Goal: Task Accomplishment & Management: Use online tool/utility

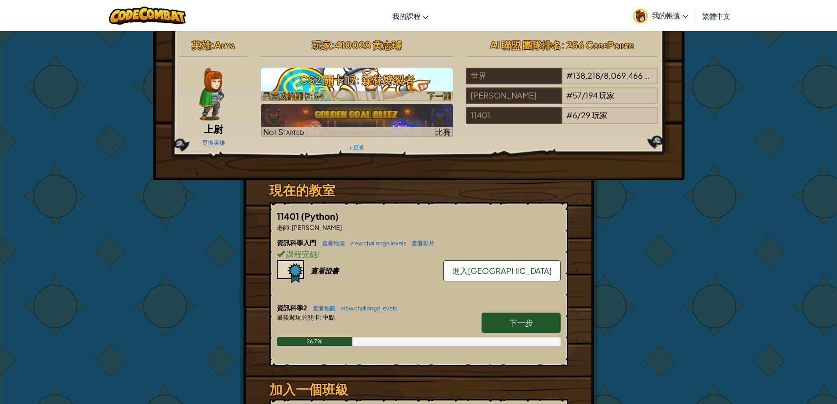
click at [431, 84] on h3 "CS2 關卡 17: 森林劈裂者" at bounding box center [357, 80] width 192 height 20
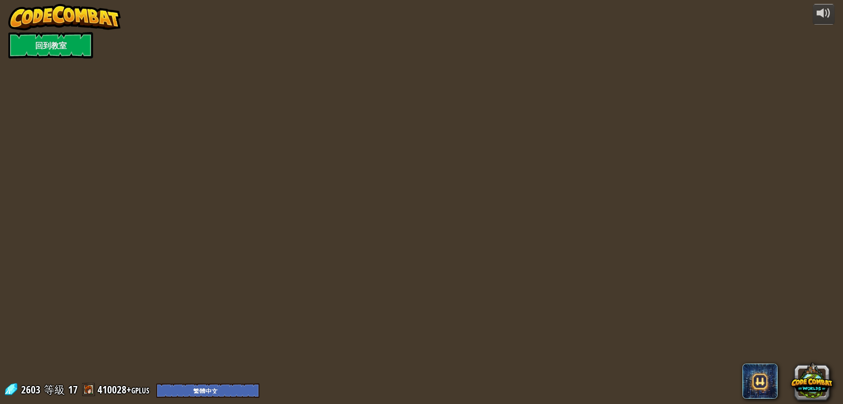
select select "zh-HANT"
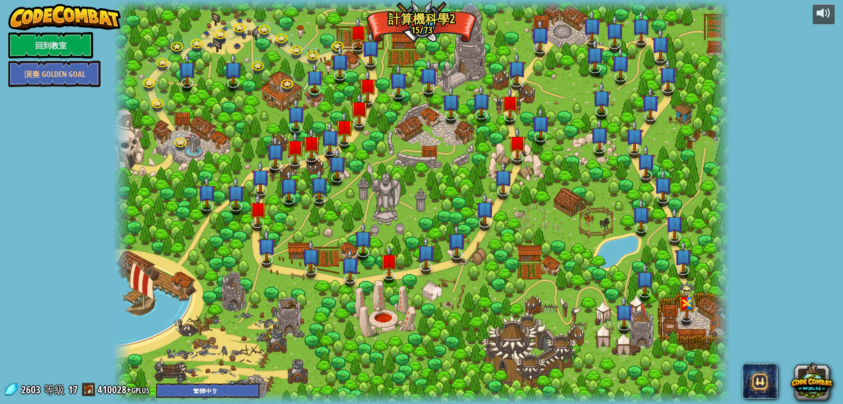
select select "zh-HANT"
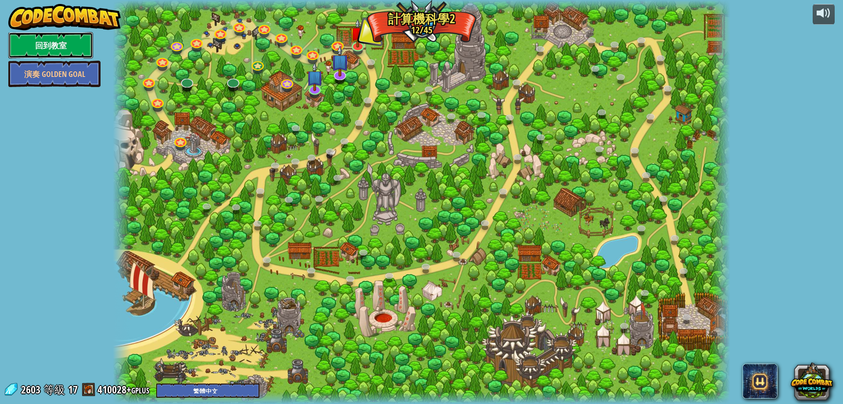
click at [65, 52] on link "回到教室" at bounding box center [50, 45] width 85 height 26
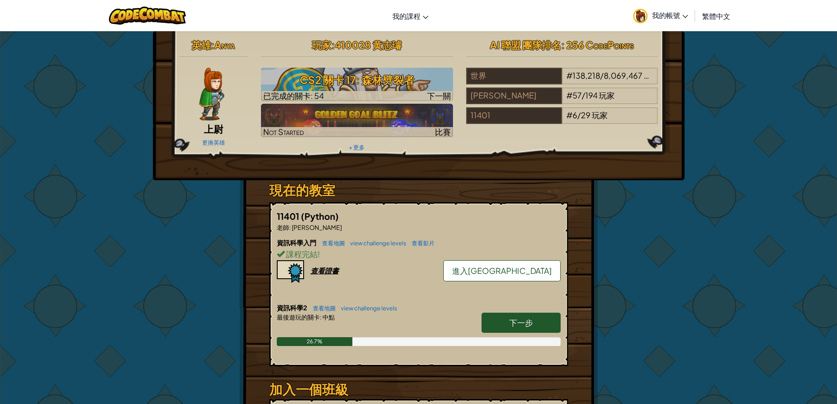
click at [517, 272] on span "進入[GEOGRAPHIC_DATA]" at bounding box center [502, 270] width 100 height 10
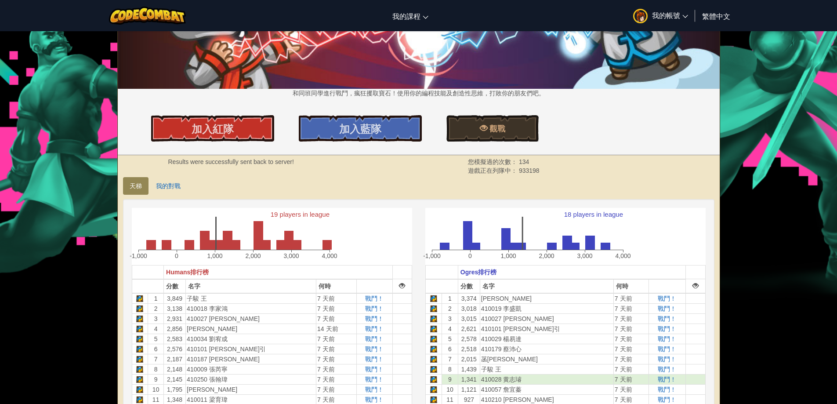
scroll to position [88, 0]
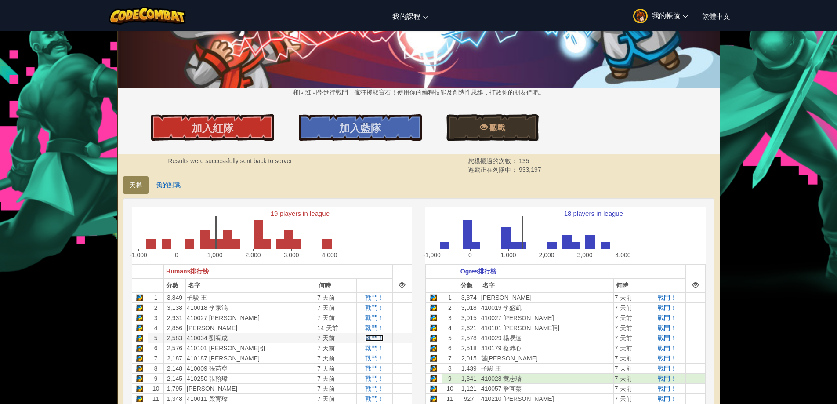
click at [365, 337] on span "戰鬥！" at bounding box center [374, 337] width 18 height 7
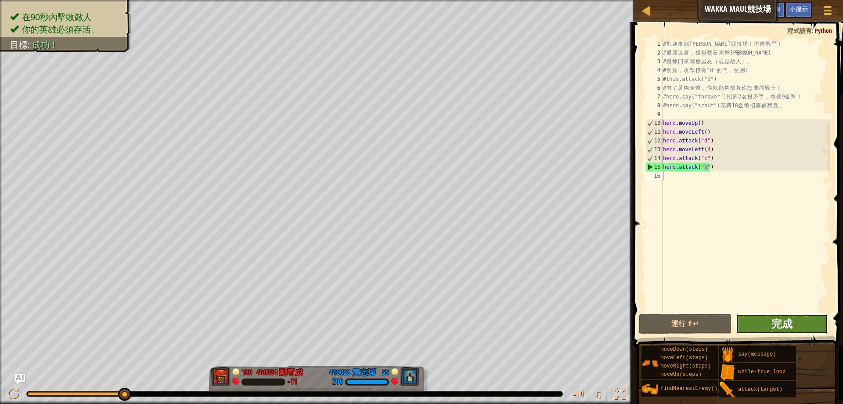
click at [787, 329] on span "完成" at bounding box center [782, 323] width 21 height 14
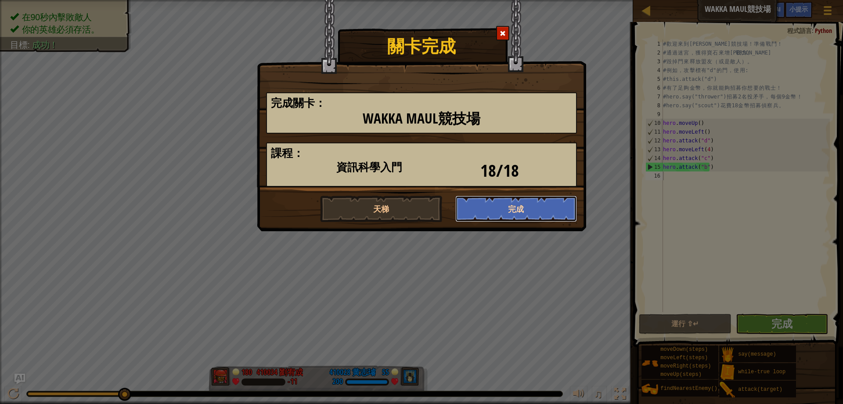
click at [536, 214] on button "完成" at bounding box center [517, 208] width 122 height 26
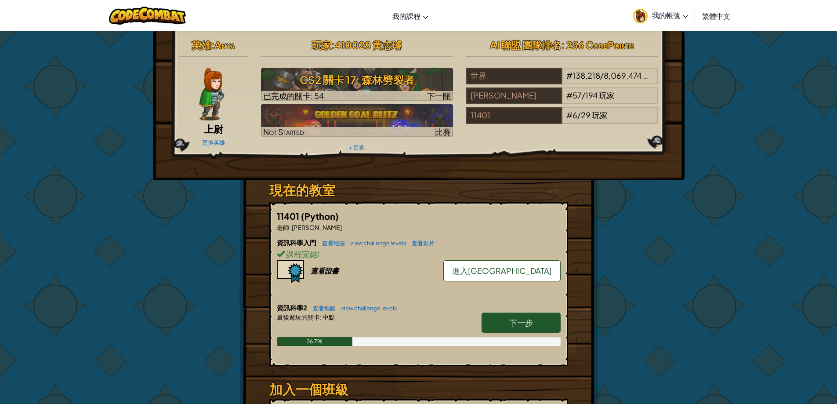
click at [551, 270] on link "進入[GEOGRAPHIC_DATA]" at bounding box center [501, 270] width 117 height 21
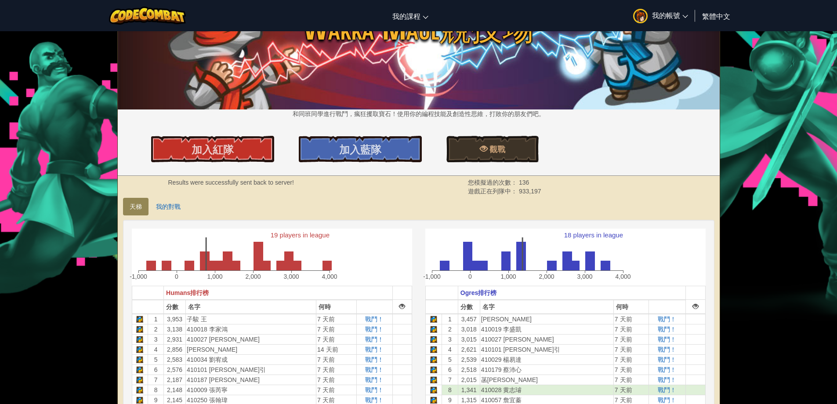
scroll to position [88, 0]
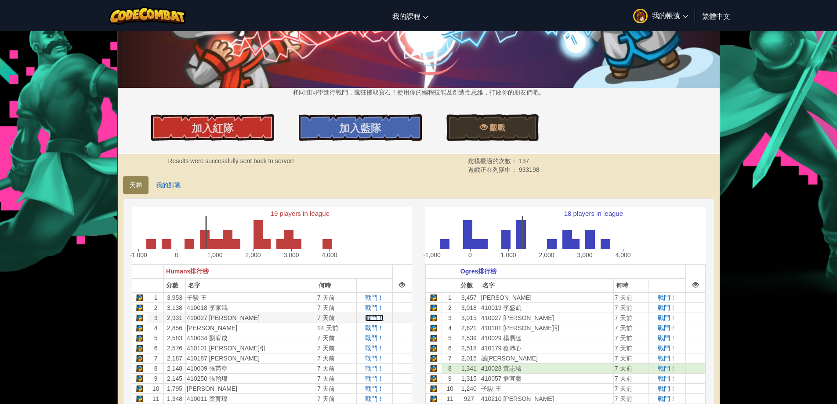
click at [365, 316] on span "戰鬥！" at bounding box center [374, 317] width 18 height 7
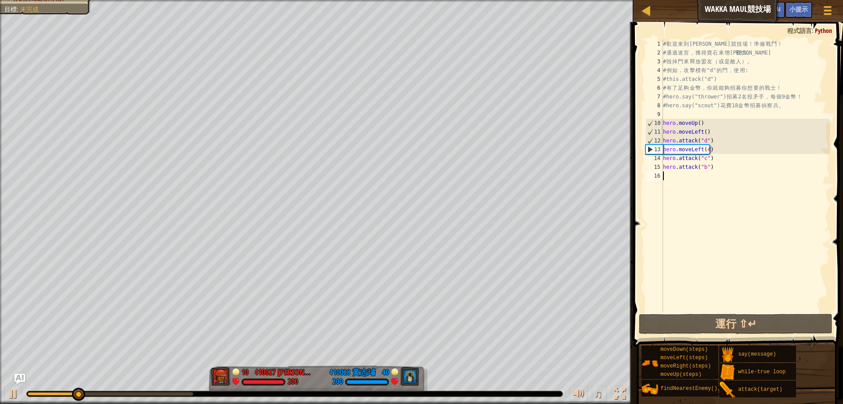
click at [704, 174] on div "# 歡 迎 來 到 Wakka Maul 競 技 場 ！ 準 備 戰 鬥 ！ # 通 過 迷 宮 ， 獲 得 寶 石 來 增 強 戰 力 。 # 毀 掉 門 …" at bounding box center [746, 185] width 169 height 290
type textarea "ㄘ"
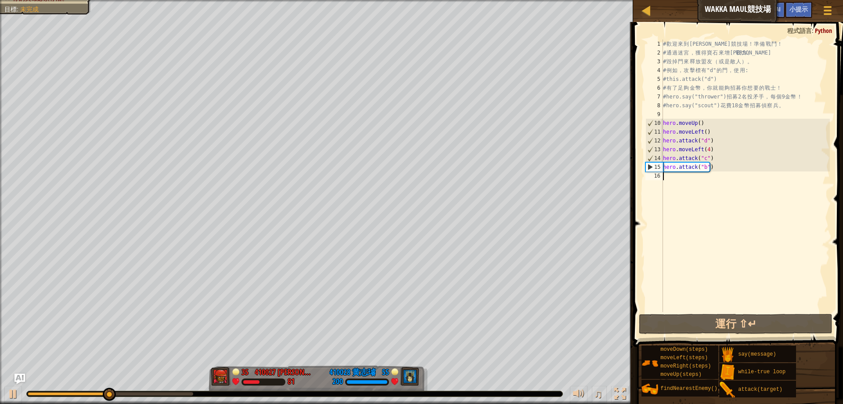
scroll to position [4, 0]
type textarea "h"
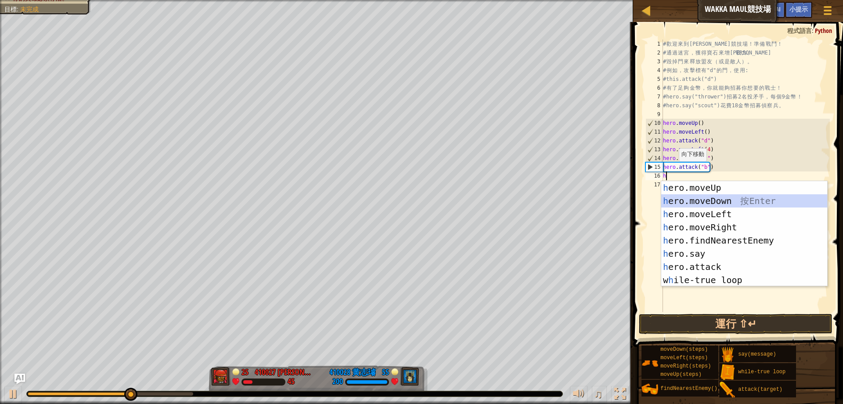
click at [725, 204] on div "h ero.moveUp 按 Enter h ero.moveDown 按 Enter h ero.moveLeft 按 Enter h ero.moveRi…" at bounding box center [745, 247] width 166 height 132
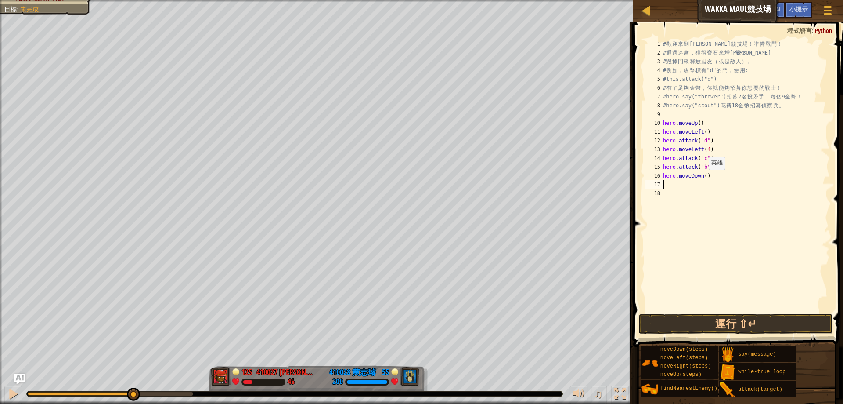
click at [705, 178] on div "# 歡 迎 來 到 Wakka Maul 競 技 場 ！ 準 備 戰 鬥 ！ # 通 過 迷 宮 ， 獲 得 寶 石 來 增 強 戰 力 。 # 毀 掉 門 …" at bounding box center [746, 185] width 169 height 290
type textarea "hero.moveDown(4)"
click at [11, 392] on div at bounding box center [12, 393] width 11 height 11
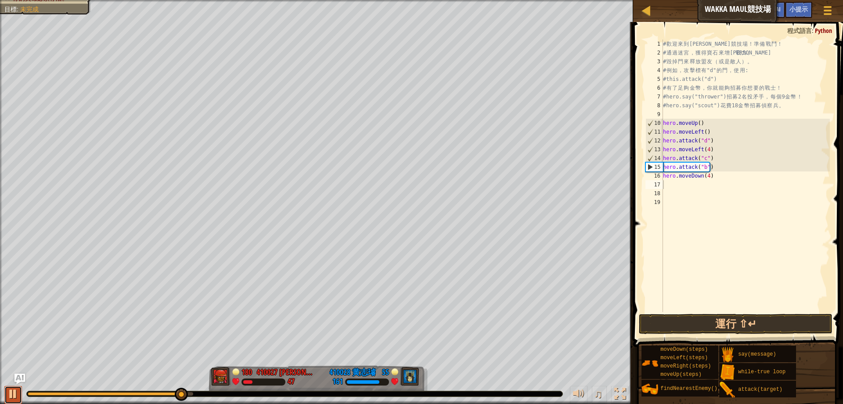
click at [10, 392] on div at bounding box center [12, 393] width 11 height 11
drag, startPoint x: 717, startPoint y: 170, endPoint x: 651, endPoint y: 167, distance: 66.8
click at [651, 167] on div "1 2 3 4 5 6 7 8 9 10 11 12 13 14 15 16 17 18 19 # 歡 迎 來 到 Wakka Maul 競 技 場 ！ 準 …" at bounding box center [737, 176] width 186 height 272
type textarea "hero.attack("b")"
click at [685, 210] on div "# 歡 迎 來 到 Wakka Maul 競 技 場 ！ 準 備 戰 鬥 ！ # 通 過 迷 宮 ， 獲 得 寶 石 來 增 強 戰 力 。 # 毀 掉 門 …" at bounding box center [746, 185] width 169 height 290
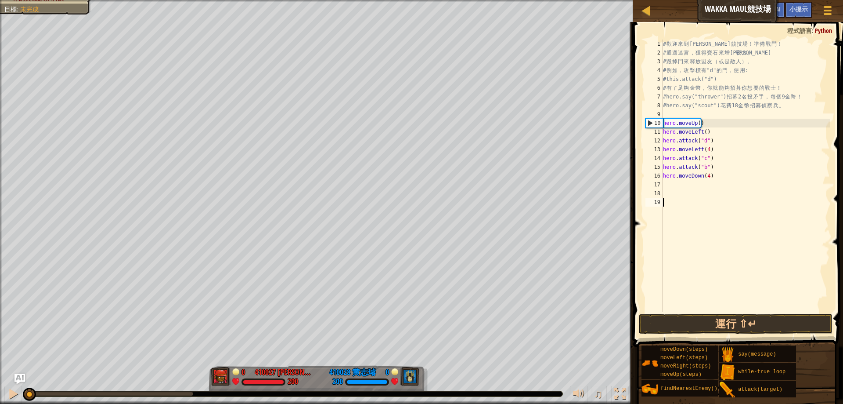
drag, startPoint x: 180, startPoint y: 394, endPoint x: 0, endPoint y: 387, distance: 180.3
click at [0, 387] on div "♫" at bounding box center [316, 391] width 633 height 26
click at [675, 186] on div "# 歡 迎 來 到 Wakka Maul 競 技 場 ！ 準 備 戰 鬥 ！ # 通 過 迷 宮 ， 獲 得 寶 石 來 增 強 戰 力 。 # 毀 掉 門 …" at bounding box center [746, 185] width 169 height 290
click at [663, 106] on div "8" at bounding box center [655, 105] width 18 height 9
type textarea "#hero.say("scout") 花費18金幣招募偵察兵。"
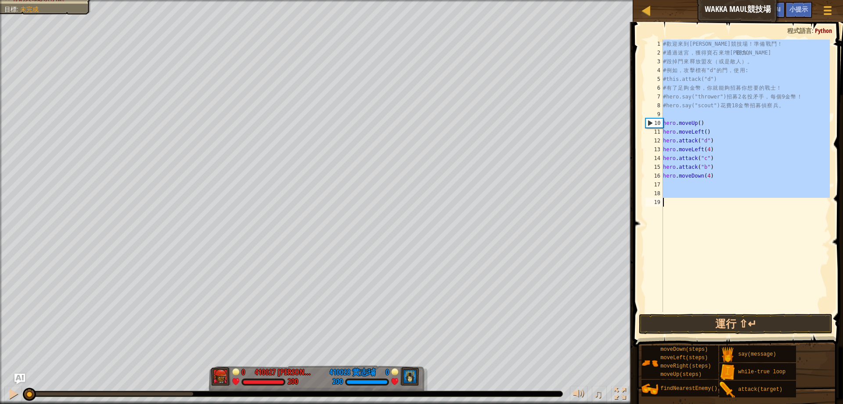
click at [666, 105] on div "1 2 3 4 5 6 7 8 9 10 11 12 13 14 15 16 17 18 19 # 歡 迎 來 到 Wakka Maul 競 技 場 ！ 準 …" at bounding box center [737, 176] width 186 height 272
click at [666, 105] on div "# 歡 迎 來 到 Wakka Maul 競 技 場 ！ 準 備 戰 鬥 ！ # 通 過 迷 宮 ， 獲 得 寶 石 來 增 強 戰 力 。 # 毀 掉 門 …" at bounding box center [746, 176] width 169 height 272
type textarea "#hero.say("scout") 花費18金幣招募偵察兵。"
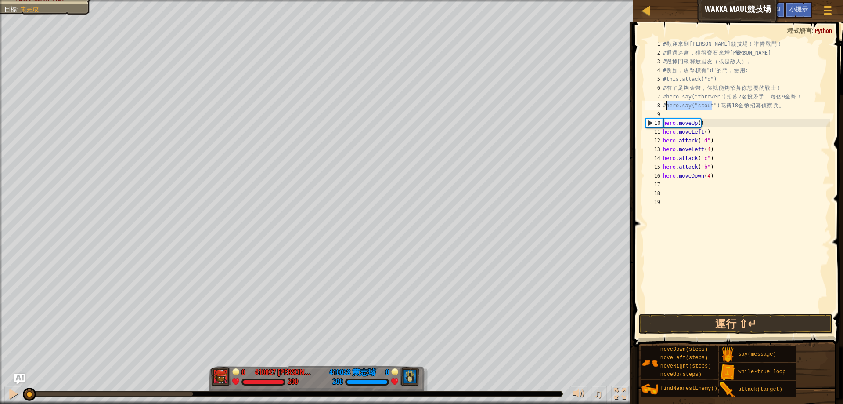
drag, startPoint x: 714, startPoint y: 106, endPoint x: 667, endPoint y: 109, distance: 47.1
click at [667, 109] on div "# 歡 迎 來 到 Wakka Maul 競 技 場 ！ 準 備 戰 鬥 ！ # 通 過 迷 宮 ， 獲 得 寶 石 來 增 強 戰 力 。 # 毀 掉 門 …" at bounding box center [746, 185] width 169 height 290
click at [718, 183] on div "# 歡 迎 來 到 Wakka Maul 競 技 場 ！ 準 備 戰 鬥 ！ # 通 過 迷 宮 ， 獲 得 寶 石 來 增 強 戰 力 。 # 毀 掉 門 …" at bounding box center [746, 185] width 169 height 290
paste textarea "hero.say("scout""
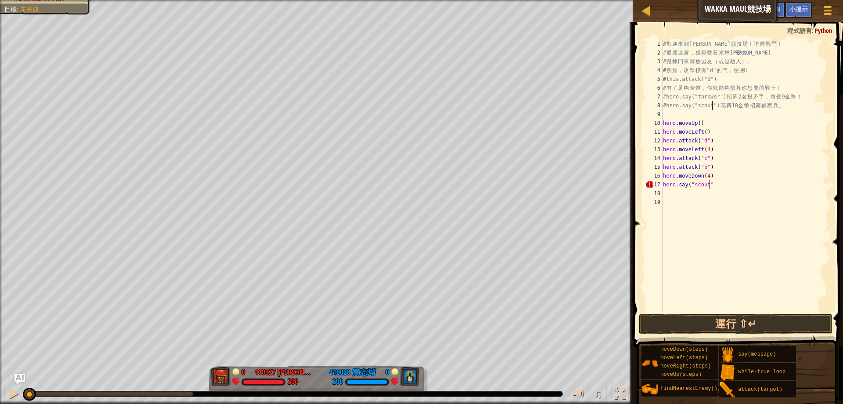
scroll to position [4, 4]
click at [741, 330] on button "運行 ⇧↵" at bounding box center [736, 324] width 194 height 20
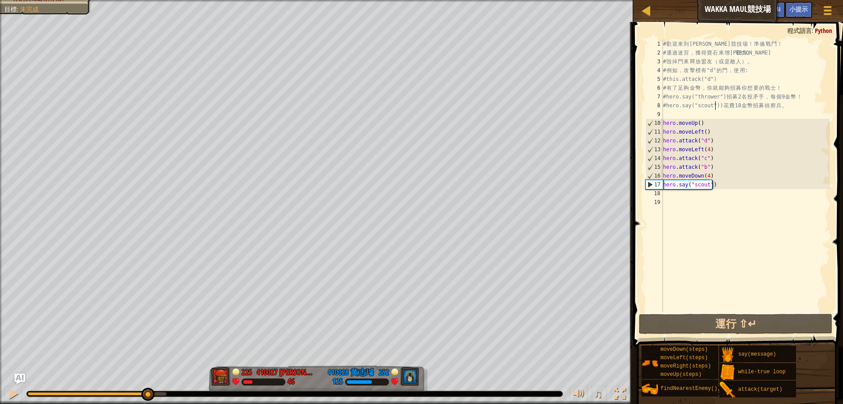
click at [147, 392] on div at bounding box center [97, 394] width 139 height 4
click at [15, 394] on div at bounding box center [12, 393] width 11 height 11
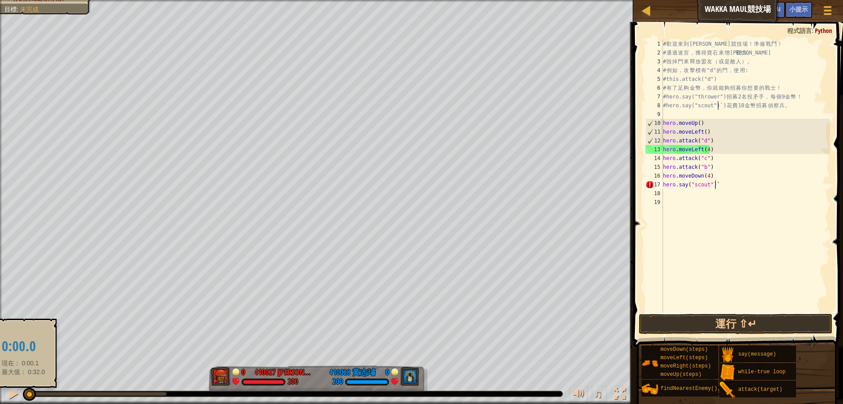
drag, startPoint x: 56, startPoint y: 394, endPoint x: 23, endPoint y: 396, distance: 33.0
click at [28, 395] on div at bounding box center [28, 394] width 1 height 4
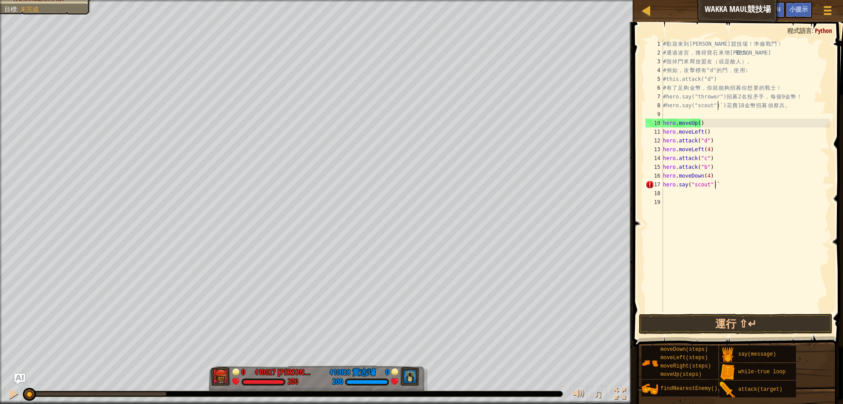
type textarea "hero.say("scout")"
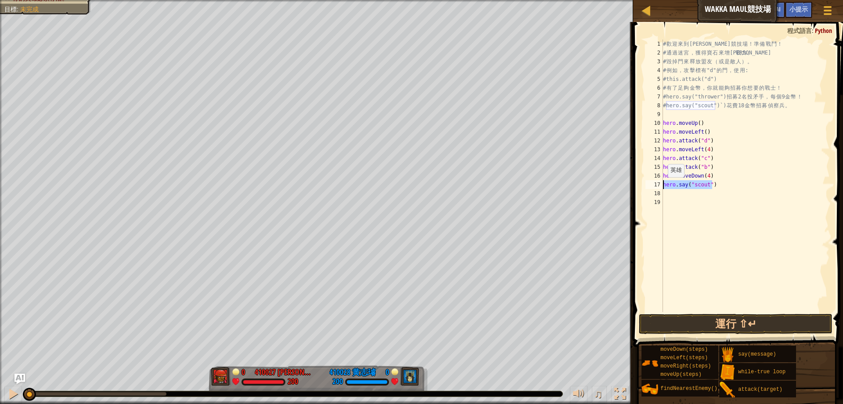
drag, startPoint x: 739, startPoint y: 184, endPoint x: 660, endPoint y: 184, distance: 79.5
click at [660, 184] on div "hero.say("scout") 1 2 3 4 5 6 7 8 9 10 11 12 13 14 15 16 17 18 19 # 歡 迎 來 到 Wak…" at bounding box center [737, 176] width 186 height 272
click at [684, 200] on div "# 歡 迎 來 到 Wakka Maul 競 技 場 ！ 準 備 戰 鬥 ！ # 通 過 迷 宮 ， 獲 得 寶 石 來 增 強 戰 力 。 # 毀 掉 門 …" at bounding box center [746, 185] width 169 height 290
click at [684, 195] on div "# 歡 迎 來 到 Wakka Maul 競 技 場 ！ 準 備 戰 鬥 ！ # 通 過 迷 宮 ， 獲 得 寶 石 來 增 強 戰 力 。 # 毀 掉 門 …" at bounding box center [746, 185] width 169 height 290
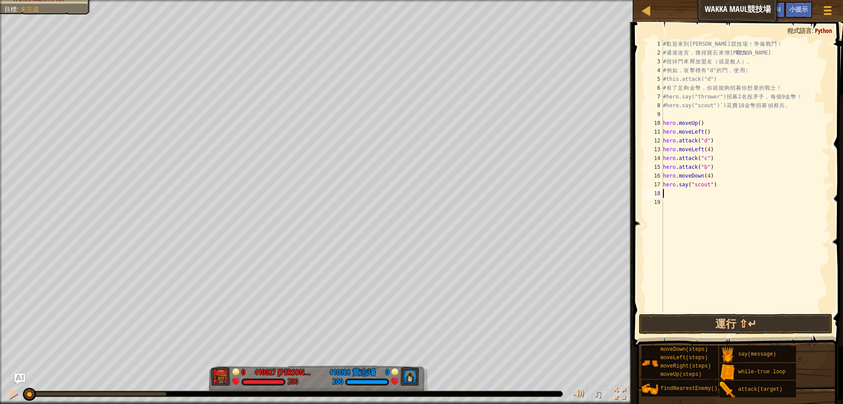
paste textarea "hero.say("scout")"
type textarea "hero.say("scout")"
click at [677, 202] on div "# 歡 迎 來 到 Wakka Maul 競 技 場 ！ 準 備 戰 鬥 ！ # 通 過 迷 宮 ， 獲 得 寶 石 來 增 強 戰 力 。 # 毀 掉 門 …" at bounding box center [746, 185] width 169 height 290
paste textarea "hero.say("scout")"
type textarea "hero.say("scout")"
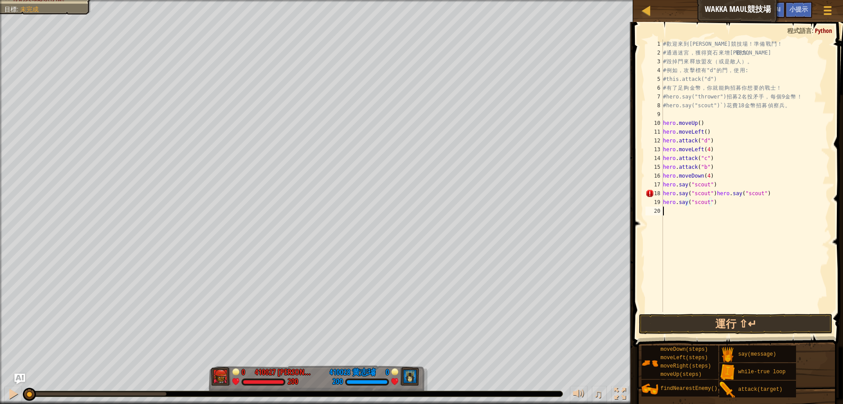
click at [668, 214] on div "# 歡 迎 來 到 Wakka Maul 競 技 場 ！ 準 備 戰 鬥 ！ # 通 過 迷 宮 ， 獲 得 寶 石 來 增 強 戰 力 。 # 毀 掉 門 …" at bounding box center [746, 185] width 169 height 290
drag, startPoint x: 763, startPoint y: 194, endPoint x: 713, endPoint y: 196, distance: 50.1
click at [713, 196] on div "# 歡 迎 來 到 Wakka Maul 競 技 場 ！ 準 備 戰 鬥 ！ # 通 過 迷 宮 ， 獲 得 寶 石 來 增 強 戰 力 。 # 毀 掉 門 …" at bounding box center [746, 185] width 169 height 290
type textarea "hero.say("scout")"
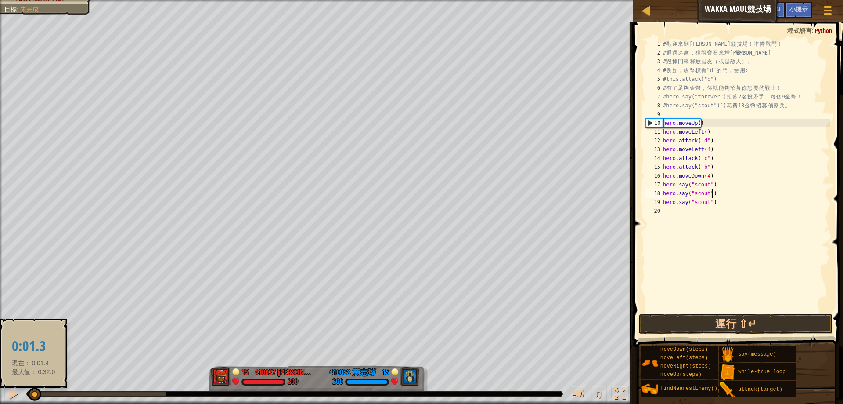
drag, startPoint x: 23, startPoint y: 395, endPoint x: 35, endPoint y: 394, distance: 11.5
click at [35, 394] on div at bounding box center [34, 393] width 13 height 13
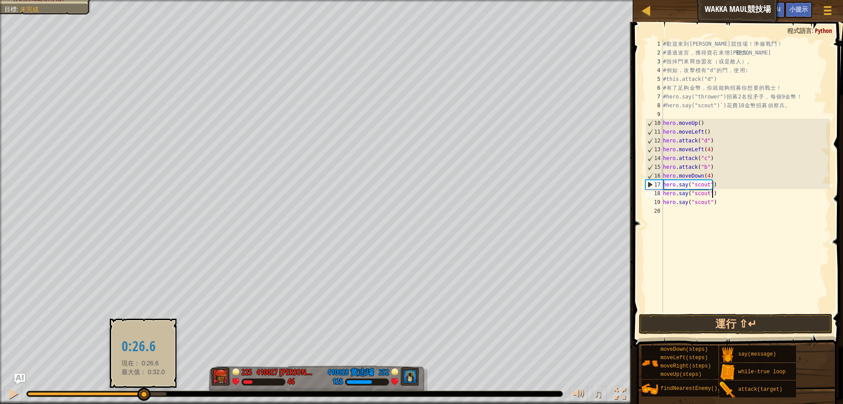
drag, startPoint x: 35, startPoint y: 394, endPoint x: 143, endPoint y: 399, distance: 108.6
click at [143, 399] on div at bounding box center [144, 393] width 13 height 13
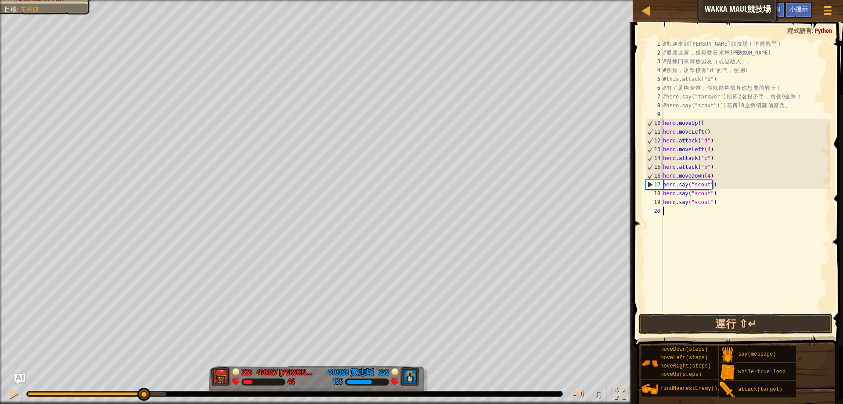
click at [686, 210] on div "# 歡 迎 來 到 Wakka Maul 競 技 場 ！ 準 備 戰 鬥 ！ # 通 過 迷 宮 ， 獲 得 寶 石 來 增 強 戰 力 。 # 毀 掉 門 …" at bounding box center [746, 185] width 169 height 290
paste textarea "hero.say("scout")"
type textarea "hero.say("scout")"
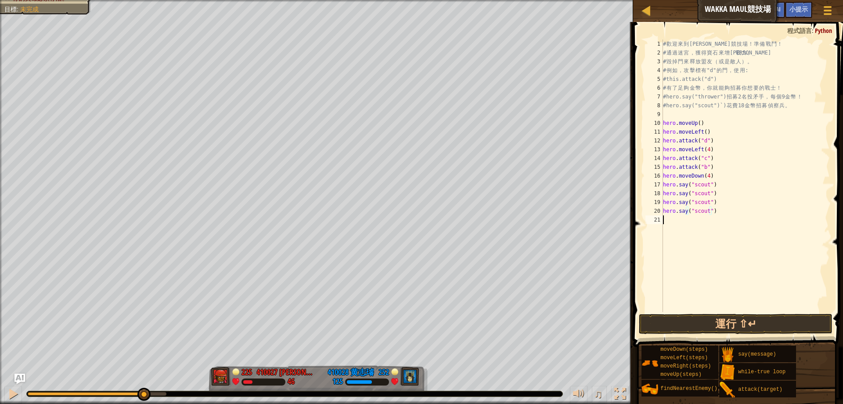
click at [666, 226] on div "# 歡 迎 來 到 Wakka Maul 競 技 場 ！ 準 備 戰 鬥 ！ # 通 過 迷 宮 ， 獲 得 寶 石 來 增 強 戰 力 。 # 毀 掉 門 …" at bounding box center [746, 185] width 169 height 290
paste textarea "hero.say("scout")"
type textarea "hero.say("scout")"
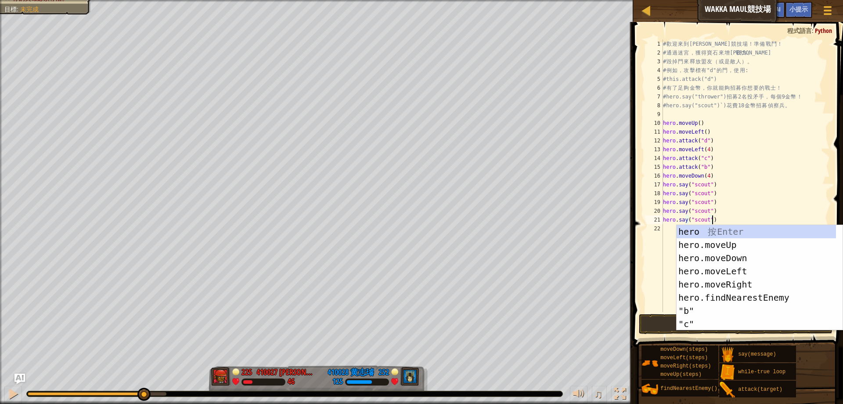
click at [666, 227] on div "# 歡 迎 來 到 Wakka Maul 競 技 場 ！ 準 備 戰 鬥 ！ # 通 過 迷 宮 ， 獲 得 寶 石 來 增 強 戰 力 。 # 毀 掉 門 …" at bounding box center [746, 185] width 169 height 290
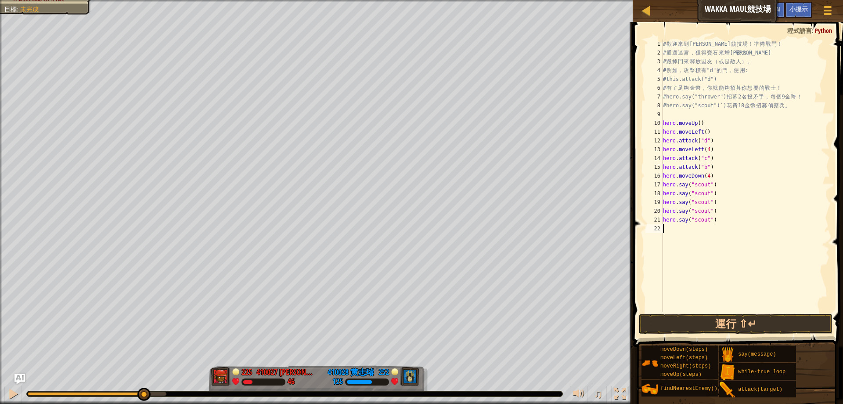
paste textarea "hero.say("scout")"
type textarea "hero.say("scout")"
click at [669, 245] on div "# 歡 迎 來 到 Wakka Maul 競 技 場 ！ 準 備 戰 鬥 ！ # 通 過 迷 宮 ， 獲 得 寶 石 來 增 強 戰 力 。 # 毀 掉 門 …" at bounding box center [746, 185] width 169 height 290
paste textarea "hero.say("scout")"
type textarea "hero.say("scout")"
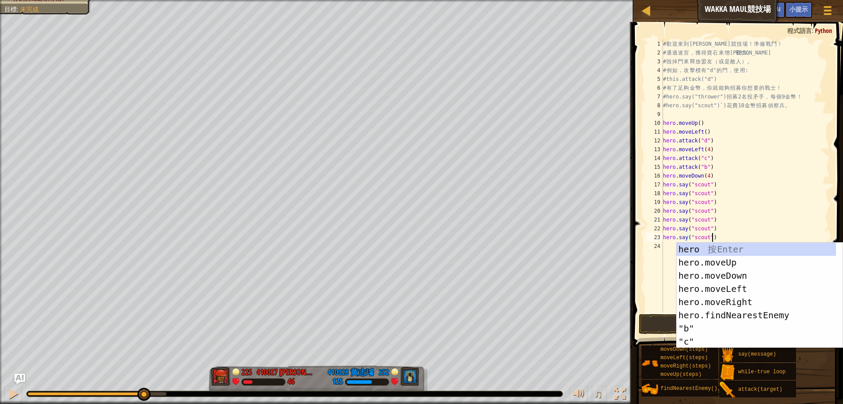
click at [668, 249] on div "# 歡 迎 來 到 Wakka Maul 競 技 場 ！ 準 備 戰 鬥 ！ # 通 過 迷 宮 ， 獲 得 寶 石 來 增 強 戰 力 。 # 毀 掉 門 …" at bounding box center [746, 185] width 169 height 290
paste textarea "hero.say("scout")"
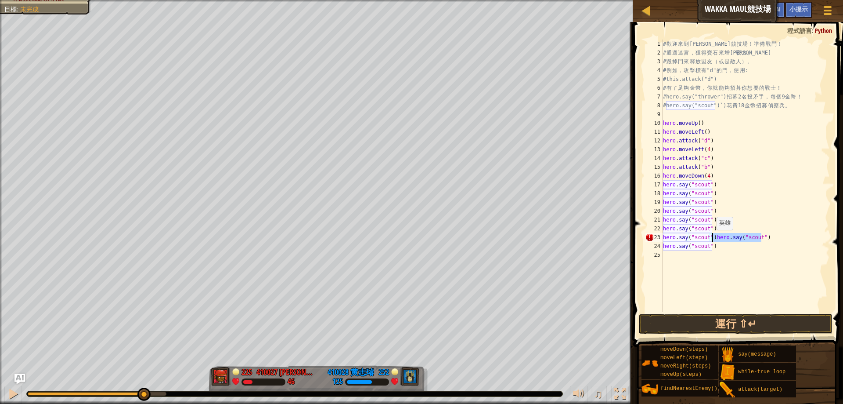
drag, startPoint x: 787, startPoint y: 235, endPoint x: 713, endPoint y: 239, distance: 74.3
click at [713, 239] on div "# 歡 迎 來 到 Wakka Maul 競 技 場 ！ 準 備 戰 鬥 ！ # 通 過 迷 宮 ， 獲 得 寶 石 來 增 強 戰 力 。 # 毀 掉 門 …" at bounding box center [746, 185] width 169 height 290
type textarea "hero.say("scout")"
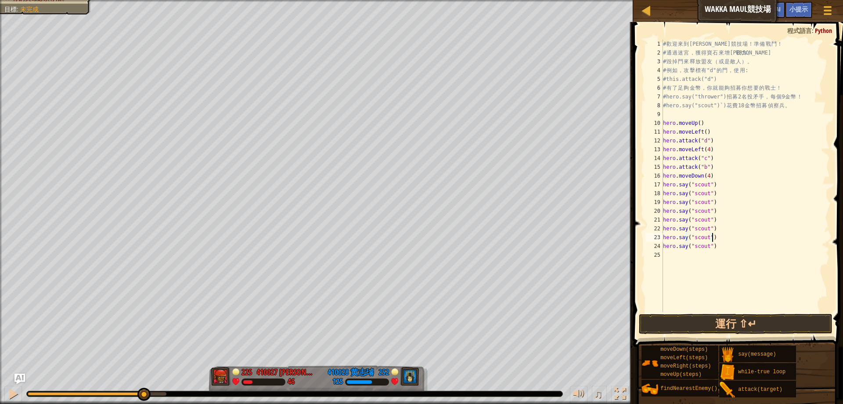
click at [712, 261] on div "# 歡 迎 來 到 Wakka Maul 競 技 場 ！ 準 備 戰 鬥 ！ # 通 過 迷 宮 ， 獲 得 寶 石 來 增 強 戰 力 。 # 毀 掉 門 …" at bounding box center [746, 185] width 169 height 290
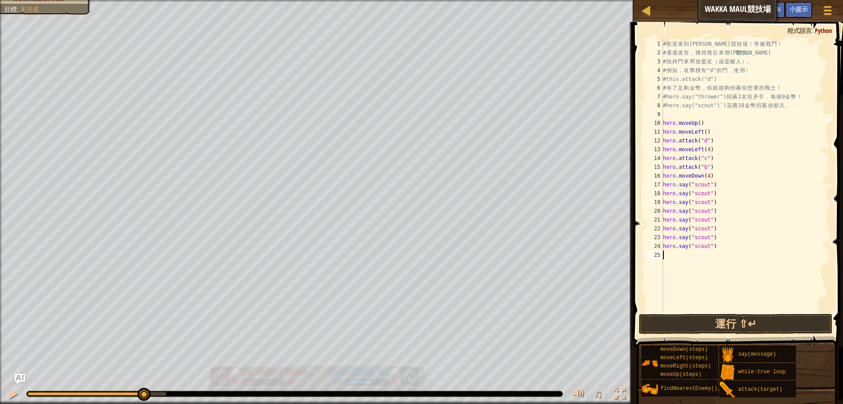
type textarea "h"
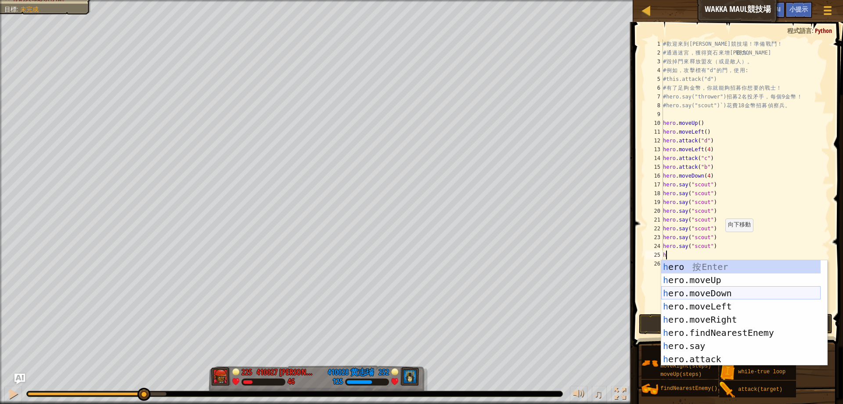
click at [731, 293] on div "h ero 按 Enter h ero.moveUp 按 Enter h ero.moveDown 按 Enter h ero.moveLeft 按 Ente…" at bounding box center [741, 326] width 159 height 132
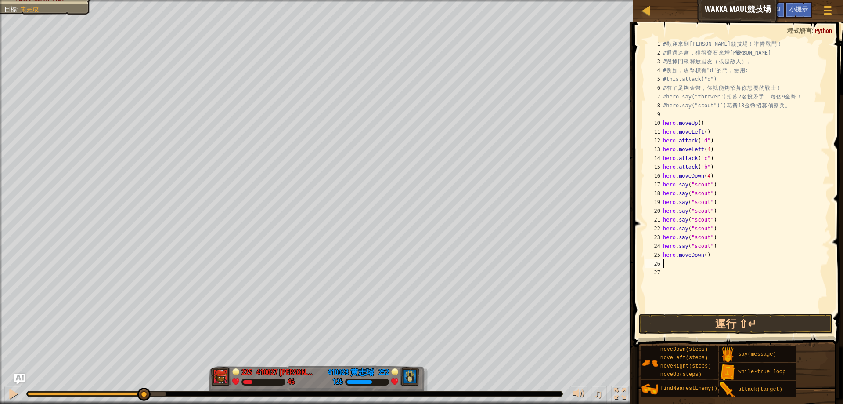
click at [705, 274] on div "# 歡 迎 來 到 Wakka Maul 競 技 場 ！ 準 備 戰 鬥 ！ # 通 過 迷 宮 ， 獲 得 寶 石 來 增 強 戰 力 。 # 毀 掉 門 …" at bounding box center [746, 185] width 169 height 290
click at [705, 261] on div "# 歡 迎 來 到 Wakka Maul 競 技 場 ！ 準 備 戰 鬥 ！ # 通 過 迷 宮 ， 獲 得 寶 石 來 增 強 戰 力 。 # 毀 掉 門 …" at bounding box center [746, 185] width 169 height 290
type textarea "h"
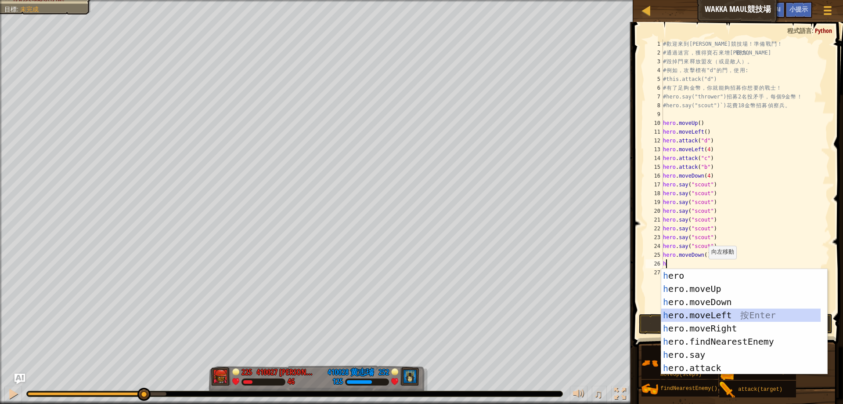
click at [733, 316] on div "h ero 按 Enter h ero.moveUp 按 Enter h ero.moveDown 按 Enter h ero.moveLeft 按 Ente…" at bounding box center [741, 335] width 159 height 132
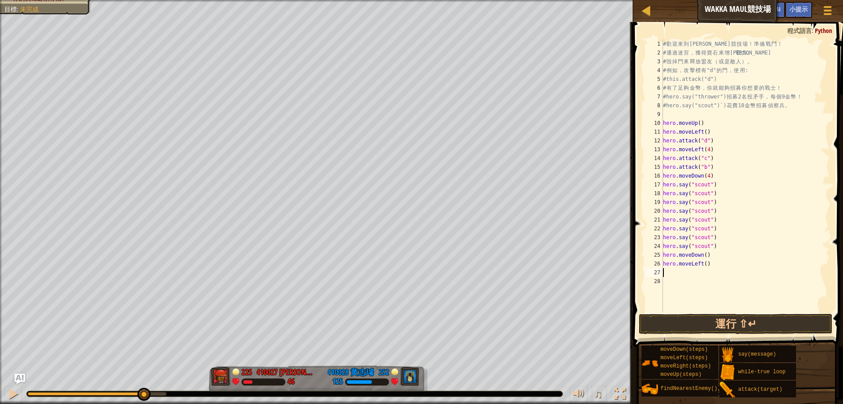
type textarea "h"
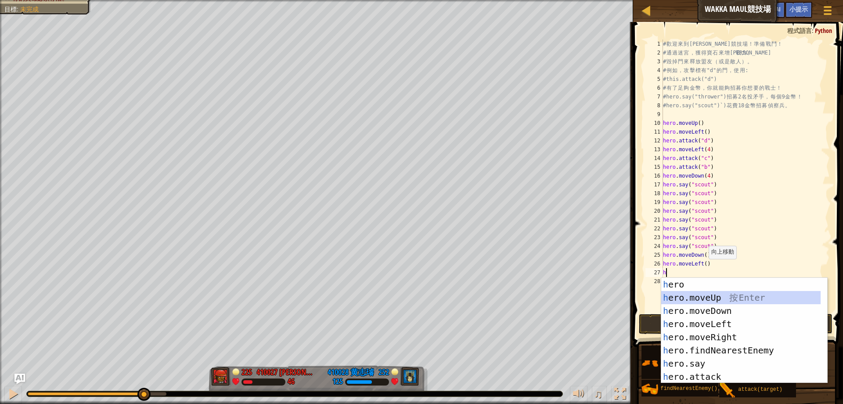
click at [729, 301] on div "h ero 按 Enter h ero.moveUp 按 Enter h ero.moveDown 按 Enter h ero.moveLeft 按 Ente…" at bounding box center [741, 344] width 159 height 132
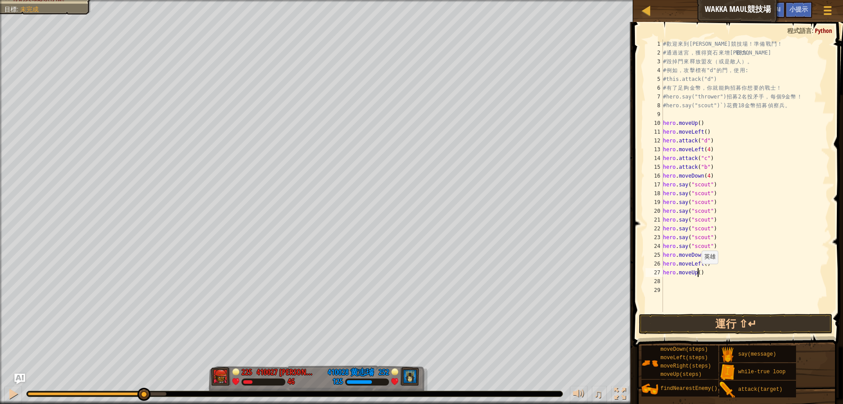
click at [698, 272] on div "# 歡 迎 來 到 Wakka Maul 競 技 場 ！ 準 備 戰 鬥 ！ # 通 過 迷 宮 ， 獲 得 寶 石 來 增 強 戰 力 。 # 毀 掉 門 …" at bounding box center [746, 185] width 169 height 290
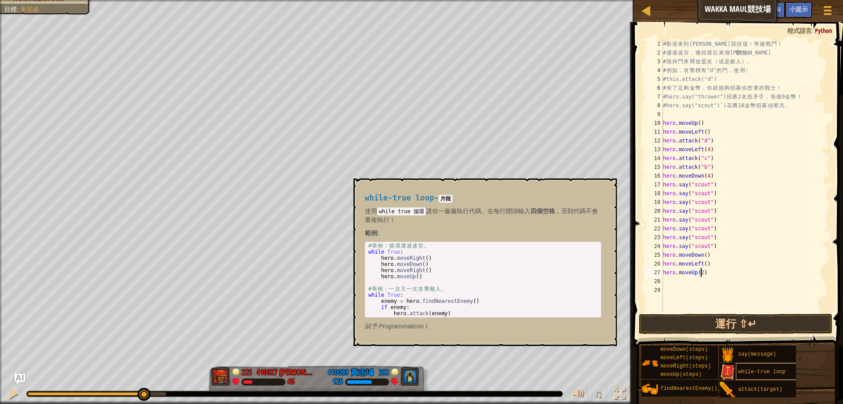
type textarea "hero.moveUp(2)"
click at [754, 375] on div "while-true loop" at bounding box center [778, 371] width 84 height 17
drag, startPoint x: 367, startPoint y: 293, endPoint x: 379, endPoint y: 300, distance: 14.0
click at [379, 300] on div "# 舉 例 ： 循 環 通 過 迷 宮 。 while True : hero . moveRight ( ) hero . moveDown ( ) her…" at bounding box center [483, 285] width 233 height 86
type textarea "while True: enemy = hero.findNearestEnemy()"
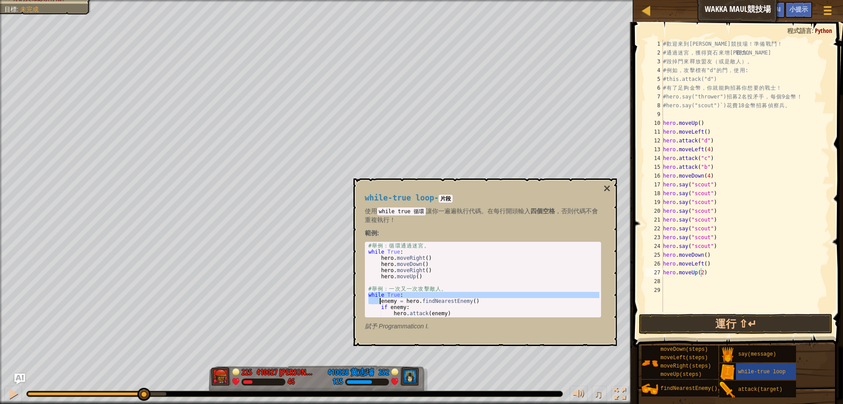
scroll to position [4, 0]
click at [693, 280] on div "# 歡 迎 來 到 Wakka Maul 競 技 場 ！ 準 備 戰 鬥 ！ # 通 過 迷 宮 ， 獲 得 寶 石 來 增 強 戰 力 。 # 毀 掉 門 …" at bounding box center [746, 185] width 169 height 290
paste textarea
type textarea "hero.moveUp(2while True:"
click at [708, 277] on div "# 歡 迎 來 到 Wakka Maul 競 技 場 ！ 準 備 戰 鬥 ！ # 通 過 迷 宮 ， 獲 得 寶 石 來 增 強 戰 力 。 # 毀 掉 門 …" at bounding box center [746, 185] width 169 height 290
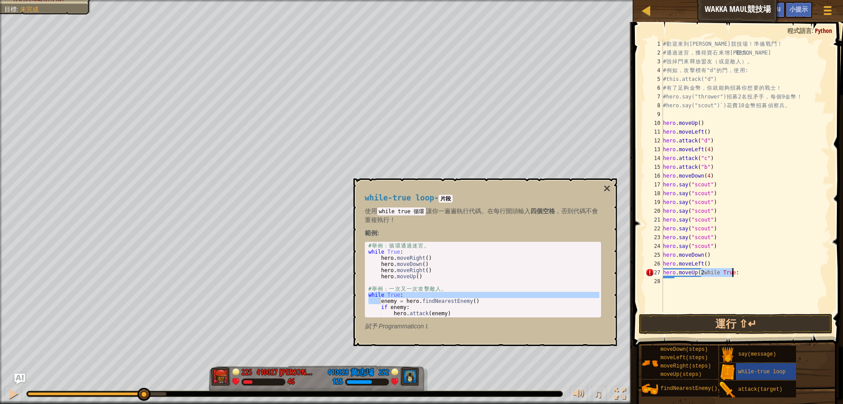
drag, startPoint x: 702, startPoint y: 272, endPoint x: 738, endPoint y: 275, distance: 36.1
click at [738, 275] on div "# 歡 迎 來 到 Wakka Maul 競 技 場 ！ 準 備 戰 鬥 ！ # 通 過 迷 宮 ， 獲 得 寶 石 來 增 強 戰 力 。 # 毀 掉 門 …" at bounding box center [746, 185] width 169 height 290
type textarea "hero.moveUp(2)"
click at [701, 286] on div "# 歡 迎 來 到 Wakka Maul 競 技 場 ！ 準 備 戰 鬥 ！ # 通 過 迷 宮 ， 獲 得 寶 石 來 增 強 戰 力 。 # 毀 掉 門 …" at bounding box center [746, 185] width 169 height 290
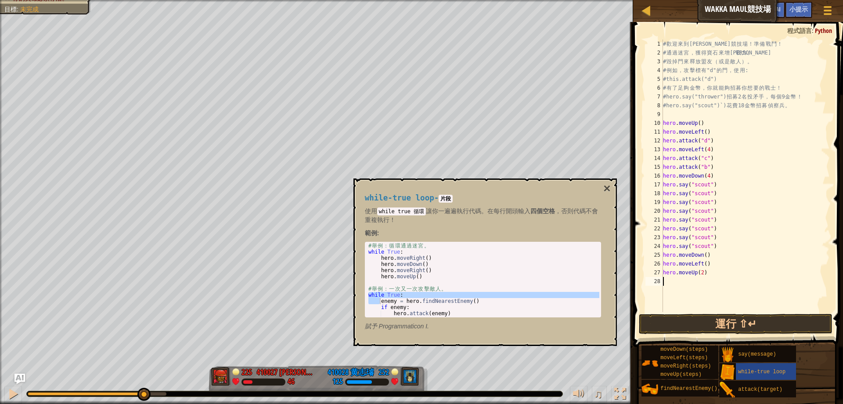
scroll to position [4, 0]
paste textarea
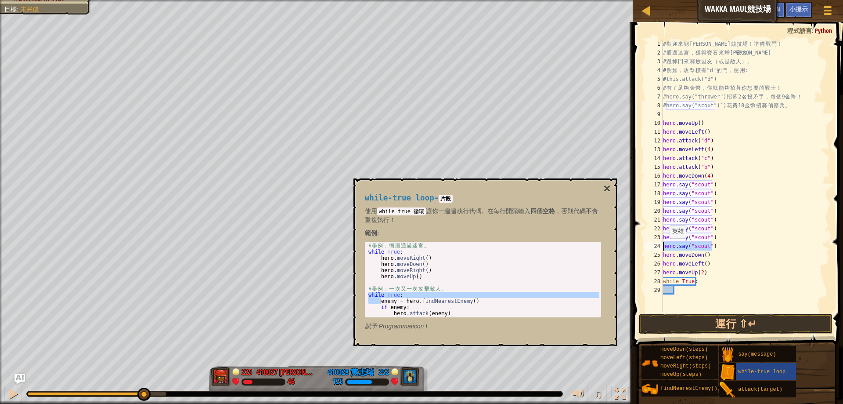
drag, startPoint x: 717, startPoint y: 244, endPoint x: 659, endPoint y: 247, distance: 58.1
click at [659, 247] on div "1 2 3 4 5 6 7 8 9 10 11 12 13 14 15 16 17 18 19 20 21 22 23 24 25 26 27 28 29 #…" at bounding box center [737, 176] width 186 height 272
type textarea "hero.say("scout")"
paste textarea
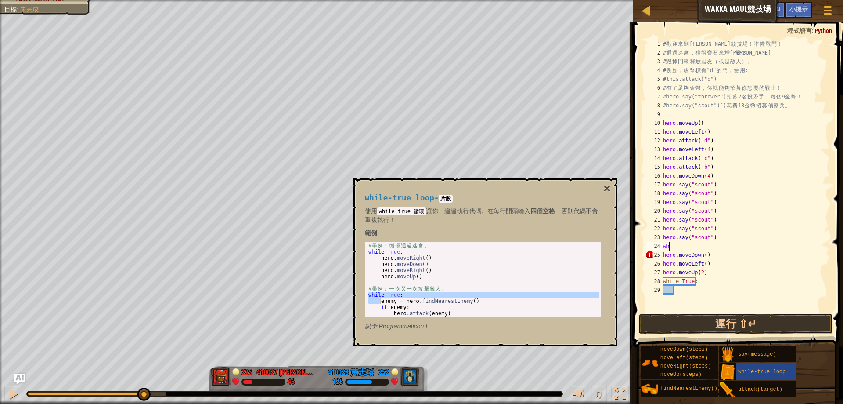
type textarea "w"
type textarea "hero.say("scout")"
click at [693, 236] on div "# 歡 迎 來 到 Wakka Maul 競 技 場 ！ 準 備 戰 鬥 ！ # 通 過 迷 宮 ， 獲 得 寶 石 來 增 強 戰 力 。 # 毀 掉 門 …" at bounding box center [746, 185] width 169 height 290
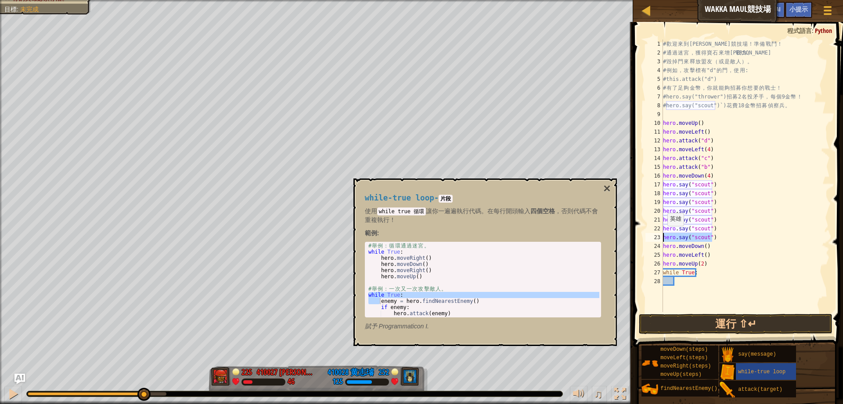
drag, startPoint x: 720, startPoint y: 239, endPoint x: 663, endPoint y: 235, distance: 56.8
click at [663, 235] on div "hero.say("scout") 1 2 3 4 5 6 7 8 9 10 11 12 13 14 15 16 17 18 19 20 21 22 23 2…" at bounding box center [737, 176] width 186 height 272
click at [691, 286] on div "# 歡 迎 來 到 Wakka Maul 競 技 場 ！ 準 備 戰 鬥 ！ # 通 過 迷 宮 ， 獲 得 寶 石 來 增 強 戰 力 。 # 毀 掉 門 …" at bounding box center [746, 185] width 169 height 290
paste textarea "hero.say("scout")"
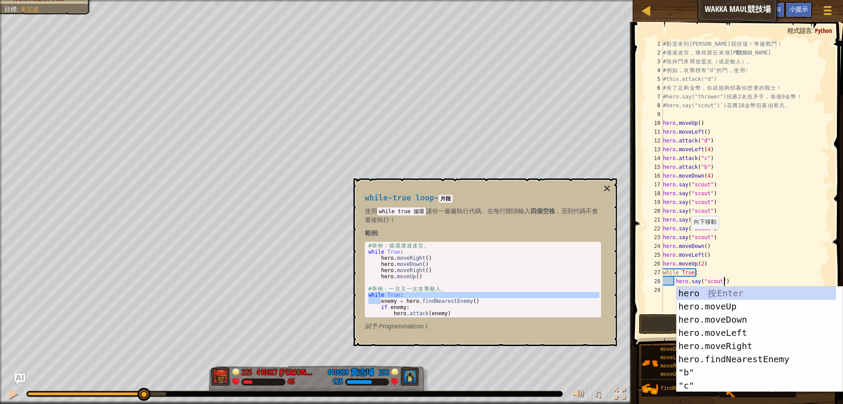
type textarea "hero.say("scout")"
click at [660, 326] on button "運行 ⇧↵" at bounding box center [736, 324] width 194 height 20
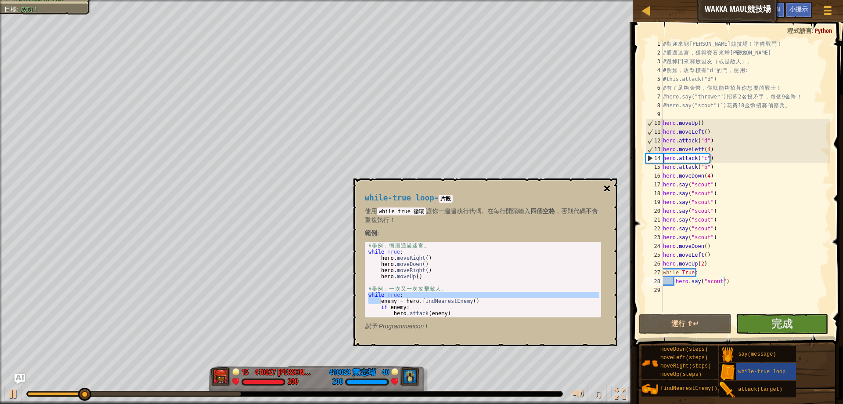
click at [610, 190] on button "×" at bounding box center [607, 188] width 7 height 12
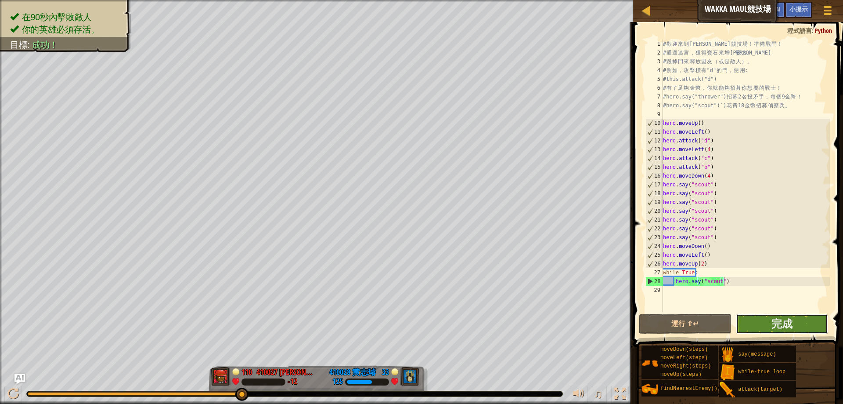
click at [800, 324] on button "完成" at bounding box center [782, 324] width 92 height 20
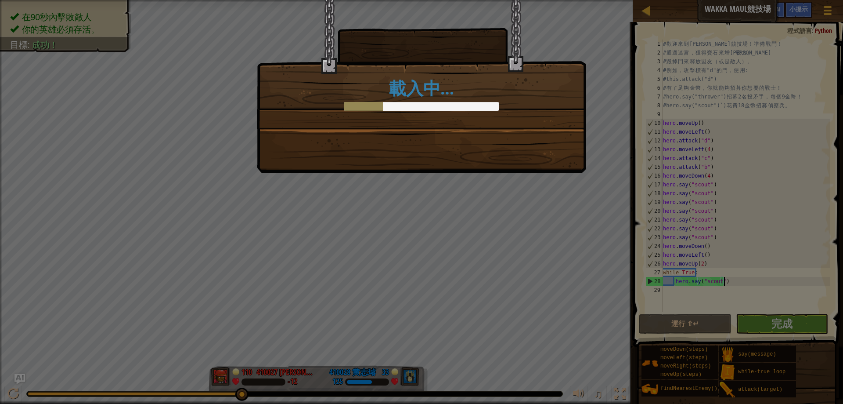
click at [404, 152] on div "載入中…" at bounding box center [421, 86] width 329 height 173
drag, startPoint x: 334, startPoint y: 295, endPoint x: 195, endPoint y: 314, distance: 140.1
click at [210, 318] on div "載入中…" at bounding box center [421, 202] width 843 height 404
drag, startPoint x: 240, startPoint y: 294, endPoint x: 443, endPoint y: 270, distance: 204.3
click at [443, 254] on div "載入中…" at bounding box center [421, 202] width 843 height 404
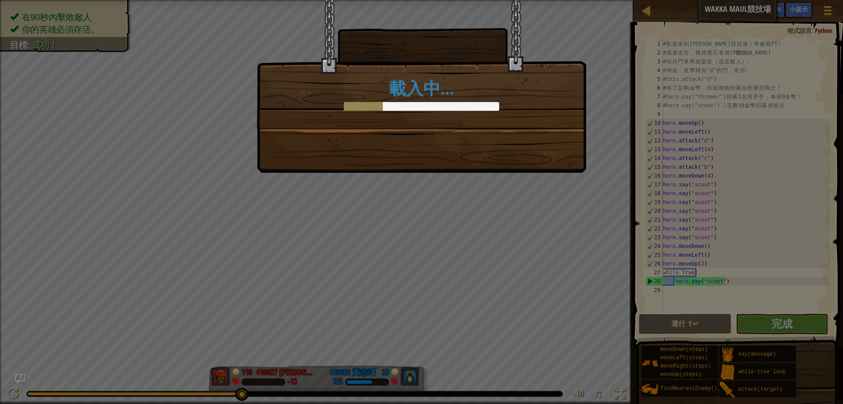
click at [422, 268] on div "載入中…" at bounding box center [421, 202] width 843 height 404
click at [777, 329] on div "載入中…" at bounding box center [421, 202] width 843 height 404
click at [589, 314] on div "載入中…" at bounding box center [421, 202] width 843 height 404
click at [446, 122] on div "載入中…" at bounding box center [421, 64] width 329 height 128
drag, startPoint x: 438, startPoint y: 217, endPoint x: 431, endPoint y: 215, distance: 6.7
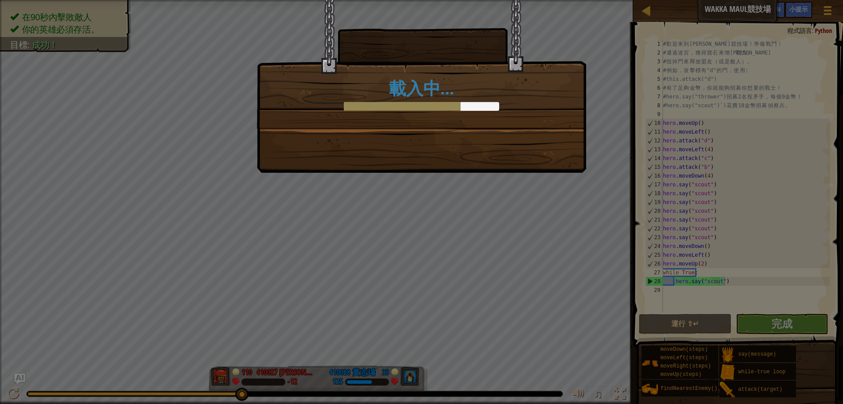
click at [432, 215] on div "載入中…" at bounding box center [421, 202] width 843 height 404
drag, startPoint x: 431, startPoint y: 215, endPoint x: 438, endPoint y: 215, distance: 7.0
click at [433, 217] on div "載入中…" at bounding box center [421, 202] width 843 height 404
click at [733, 297] on div "載入中…" at bounding box center [421, 202] width 843 height 404
drag, startPoint x: 692, startPoint y: 310, endPoint x: 605, endPoint y: 294, distance: 88.4
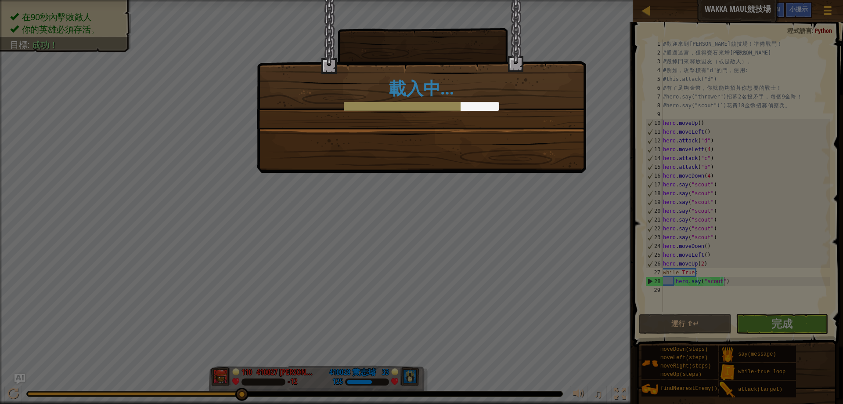
click at [622, 299] on div "載入中…" at bounding box center [421, 202] width 843 height 404
drag, startPoint x: 494, startPoint y: 109, endPoint x: 464, endPoint y: 108, distance: 29.9
click at [488, 108] on div at bounding box center [422, 106] width 156 height 9
drag, startPoint x: 423, startPoint y: 108, endPoint x: 188, endPoint y: 62, distance: 240.5
click at [386, 100] on div "載入中…" at bounding box center [421, 95] width 311 height 32
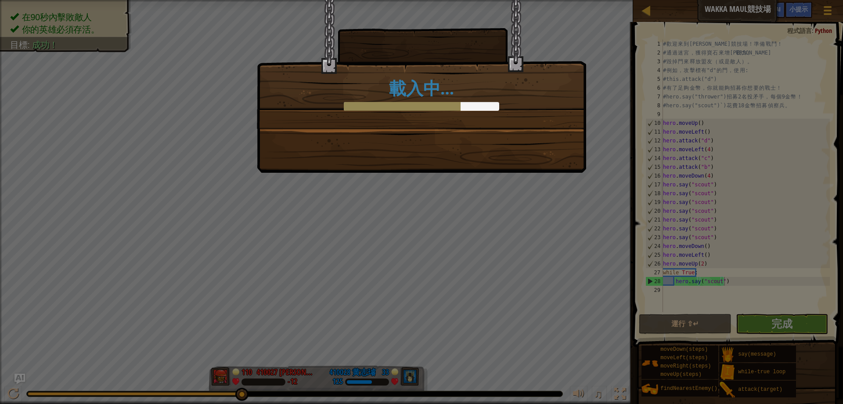
drag, startPoint x: 188, startPoint y: 62, endPoint x: 170, endPoint y: 54, distance: 19.3
click at [172, 54] on div "載入中…" at bounding box center [421, 202] width 843 height 404
click at [58, 33] on div "載入中…" at bounding box center [421, 202] width 843 height 404
drag, startPoint x: 58, startPoint y: 32, endPoint x: 18, endPoint y: 0, distance: 51.3
click at [48, 28] on div "載入中…" at bounding box center [421, 202] width 843 height 404
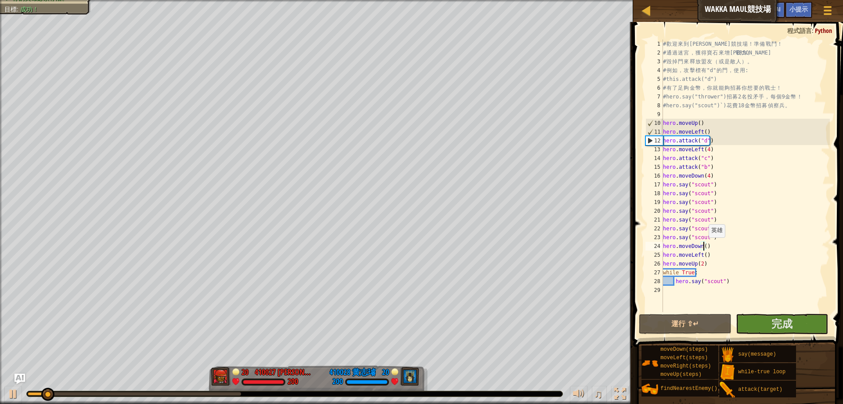
click at [705, 246] on div "# 歡 迎 來 到 [GEOGRAPHIC_DATA] ！ 準 備 戰 鬥 ！ # 通 過 迷 宮 ， 獲 得 寶 石 來 增 強 戰 力 。 # 毀 掉 門…" at bounding box center [746, 185] width 169 height 290
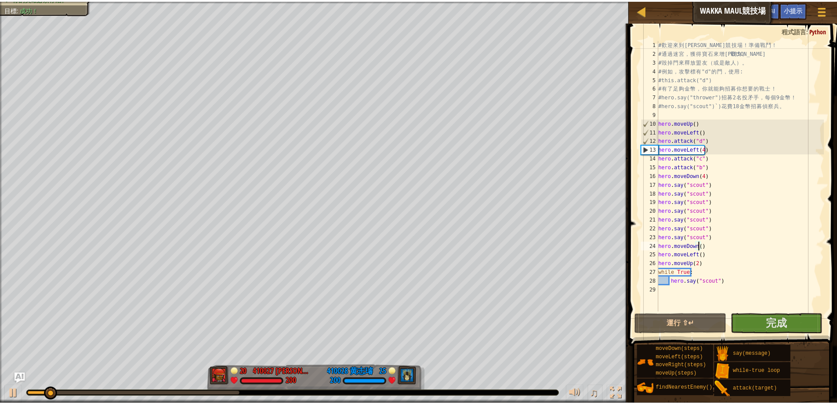
scroll to position [4, 3]
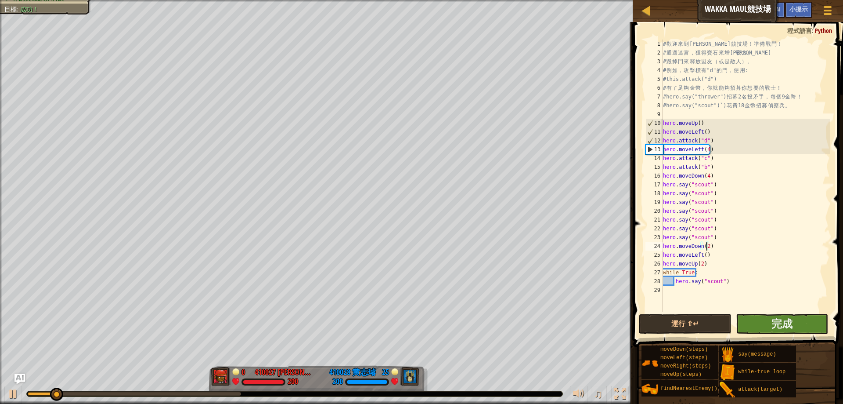
type textarea "hero.moveDown(2)"
click at [801, 331] on button "完成" at bounding box center [782, 324] width 92 height 20
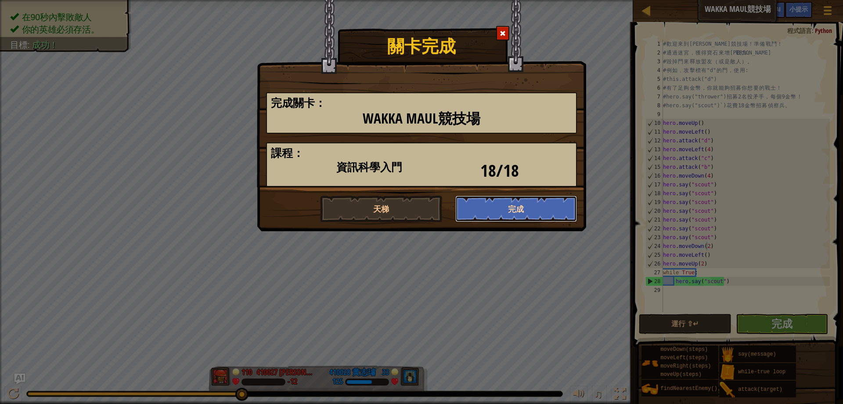
click at [489, 208] on button "完成" at bounding box center [517, 208] width 122 height 26
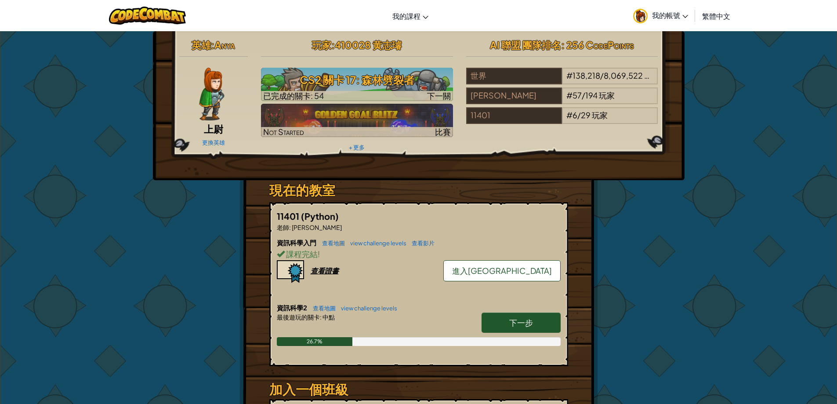
click at [507, 275] on span "進入[GEOGRAPHIC_DATA]" at bounding box center [502, 270] width 100 height 10
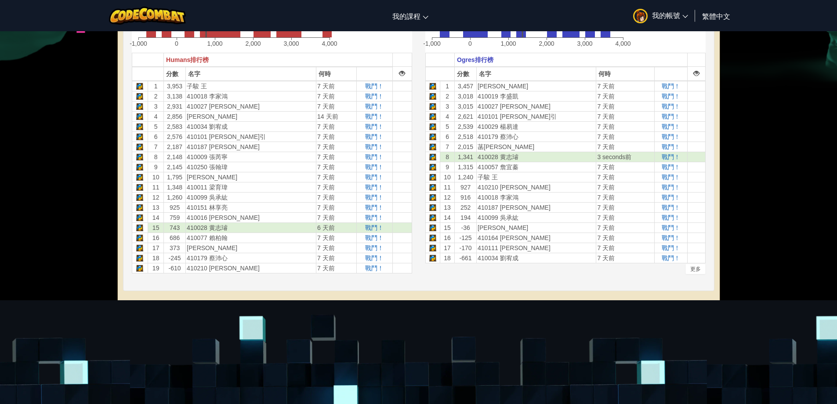
scroll to position [264, 0]
